Goal: Navigation & Orientation: Find specific page/section

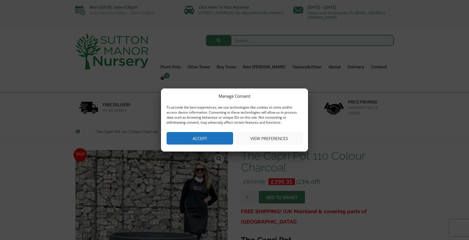
click at [218, 140] on button "Accept" at bounding box center [199, 138] width 66 height 13
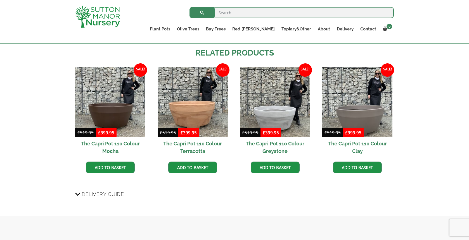
scroll to position [322, 0]
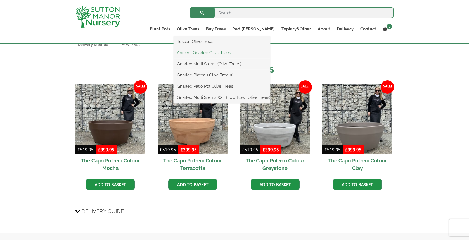
click at [211, 53] on link "Ancient Gnarled Olive Trees" at bounding box center [221, 53] width 97 height 8
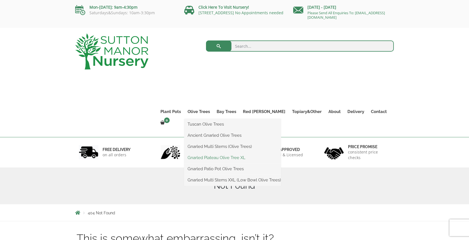
click at [219, 157] on link "Gnarled Plateau Olive Tree XL" at bounding box center [232, 158] width 97 height 8
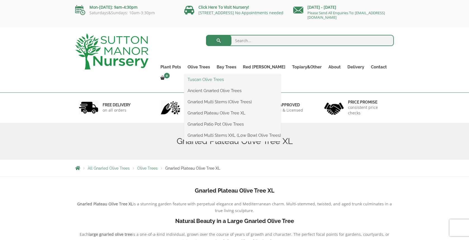
click at [214, 78] on link "Tuscan Olive Trees" at bounding box center [232, 79] width 97 height 8
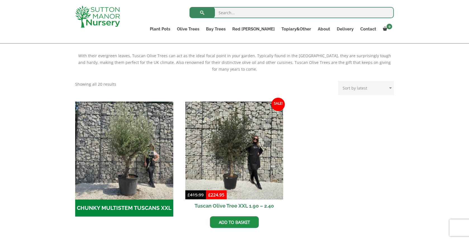
scroll to position [118, 0]
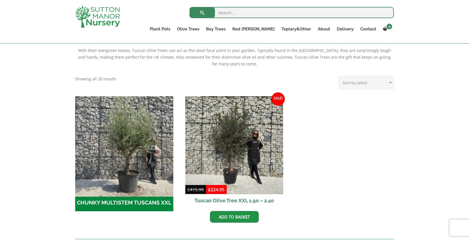
click at [133, 182] on img "Visit product category CHUNKY MULTISTEM TUSCANS XXL" at bounding box center [124, 145] width 103 height 103
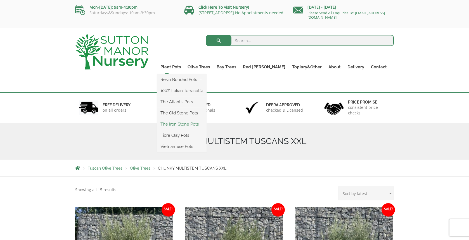
click at [185, 124] on link "The Iron Stone Pots" at bounding box center [181, 124] width 49 height 8
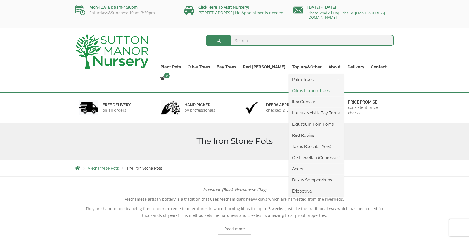
click at [294, 89] on link "Citrus Lemon Trees" at bounding box center [315, 91] width 55 height 8
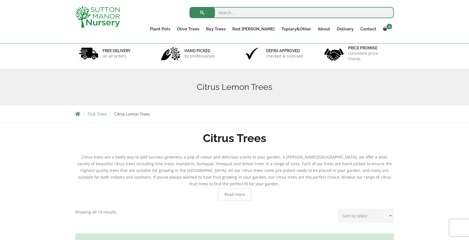
scroll to position [33, 0]
click at [230, 193] on span "Read more" at bounding box center [235, 195] width 34 height 12
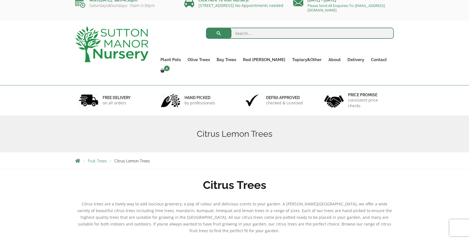
scroll to position [0, 0]
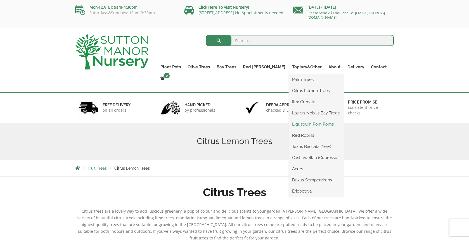
click at [288, 123] on link "Ligustrum Pom Poms" at bounding box center [315, 124] width 55 height 8
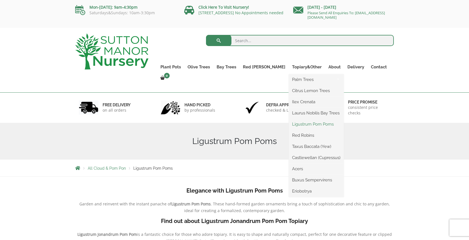
click at [288, 124] on link "Ligustrum Pom Poms" at bounding box center [315, 124] width 55 height 8
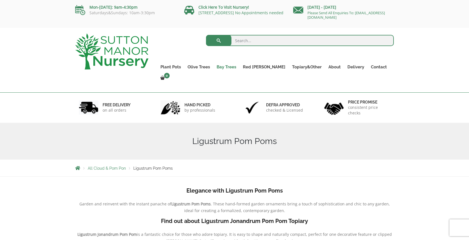
click at [239, 67] on link "Bay Trees" at bounding box center [226, 67] width 26 height 8
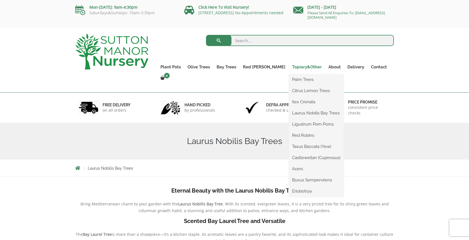
click at [292, 66] on link "Topiary&Other" at bounding box center [306, 67] width 36 height 8
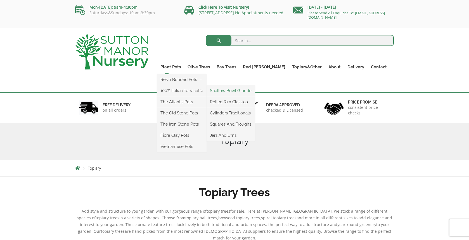
click at [245, 89] on link "Shallow Bowl Grande" at bounding box center [230, 91] width 48 height 8
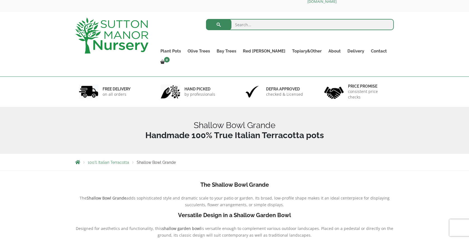
scroll to position [15, 0]
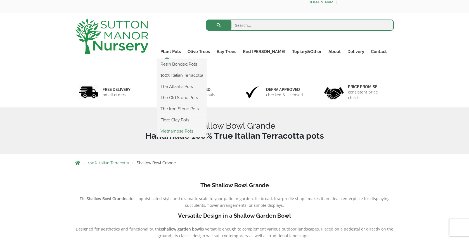
click at [184, 132] on link "Vietnamese Pots" at bounding box center [181, 131] width 49 height 8
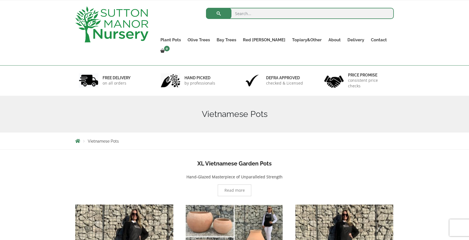
scroll to position [27, 0]
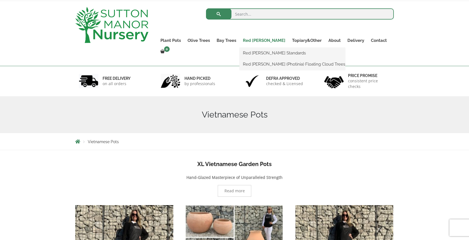
click at [261, 41] on link "Red [PERSON_NAME]" at bounding box center [263, 41] width 49 height 8
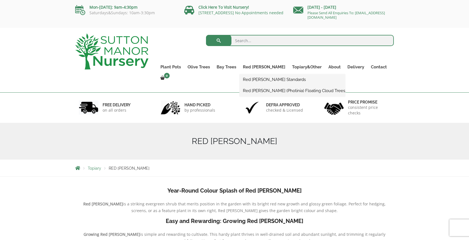
click at [264, 81] on link "Red [PERSON_NAME] Standards" at bounding box center [292, 79] width 106 height 8
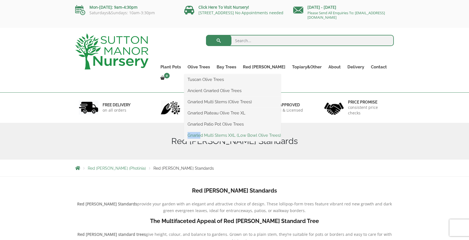
drag, startPoint x: 212, startPoint y: 130, endPoint x: 213, endPoint y: 137, distance: 6.2
click at [213, 137] on li "Gnarled Multi Stems XXL (Low Bowl Olive Trees)" at bounding box center [232, 135] width 97 height 11
click at [241, 136] on link "Gnarled Multi Stems XXL (Low Bowl Olive Trees)" at bounding box center [232, 135] width 97 height 8
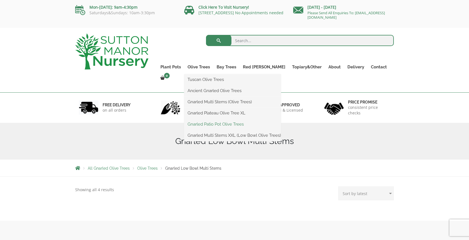
click at [225, 124] on link "Gnarled Patio Pot Olive Trees" at bounding box center [232, 124] width 97 height 8
